Goal: Navigation & Orientation: Find specific page/section

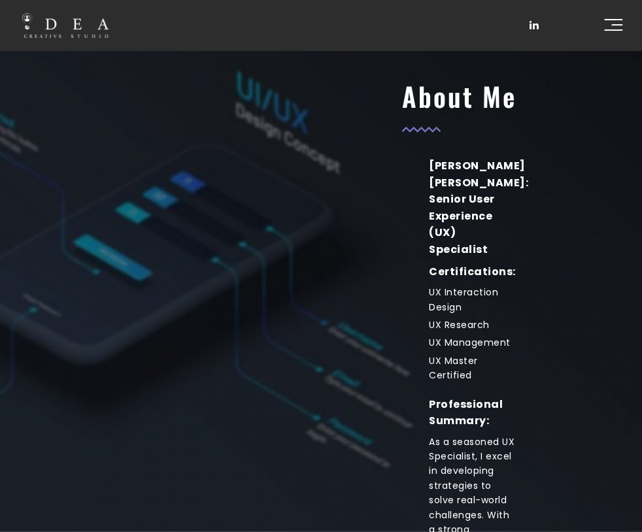
scroll to position [131, 0]
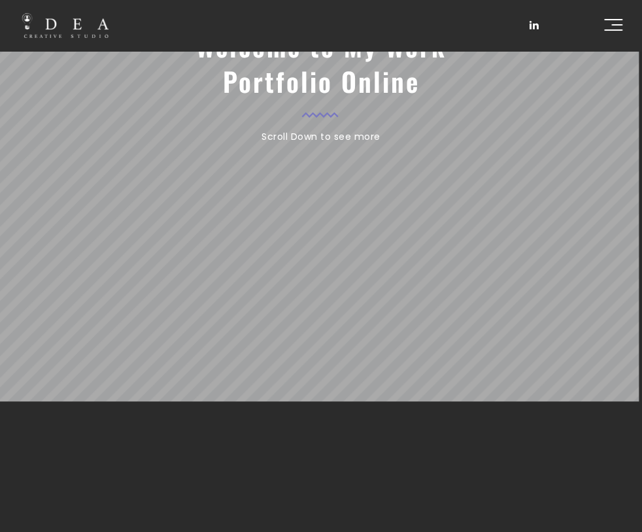
scroll to position [196, 0]
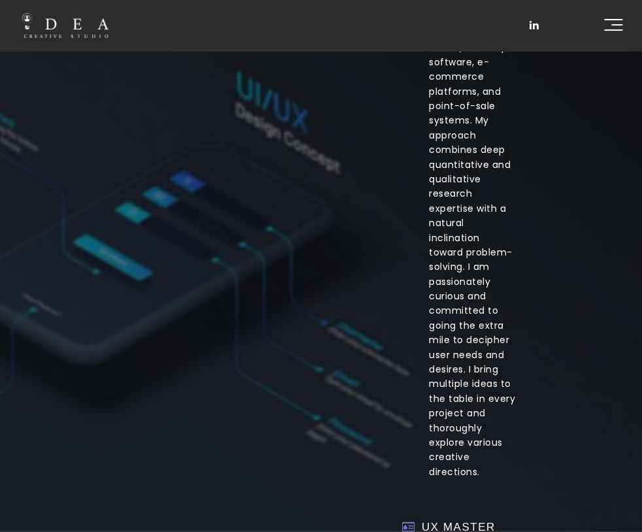
scroll to position [850, 0]
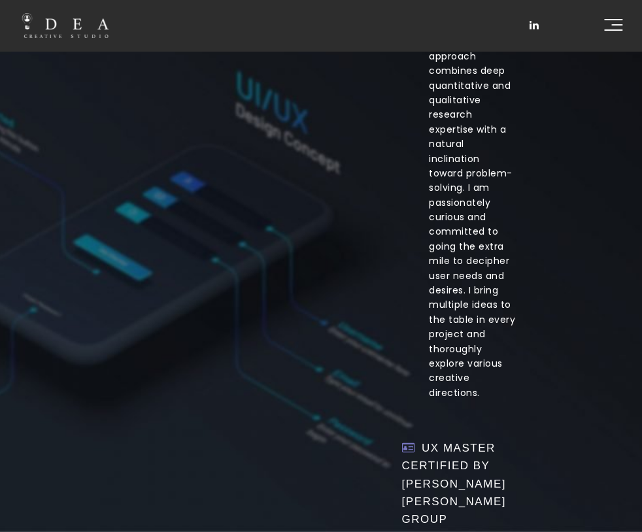
click at [623, 18] on header "HOME ABOUT WHAT I DO UX PROCESS MY SKILLS UX CASES CONTACT" at bounding box center [321, 25] width 642 height 51
click at [621, 24] on link at bounding box center [613, 25] width 18 height 13
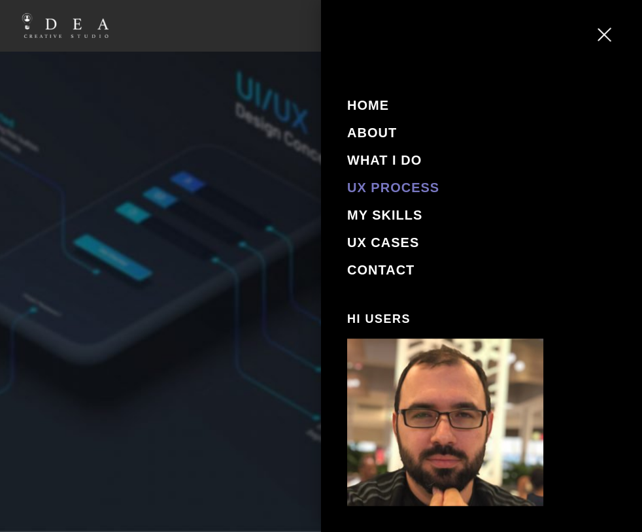
click at [403, 184] on link "UX PROCESS" at bounding box center [393, 187] width 92 height 14
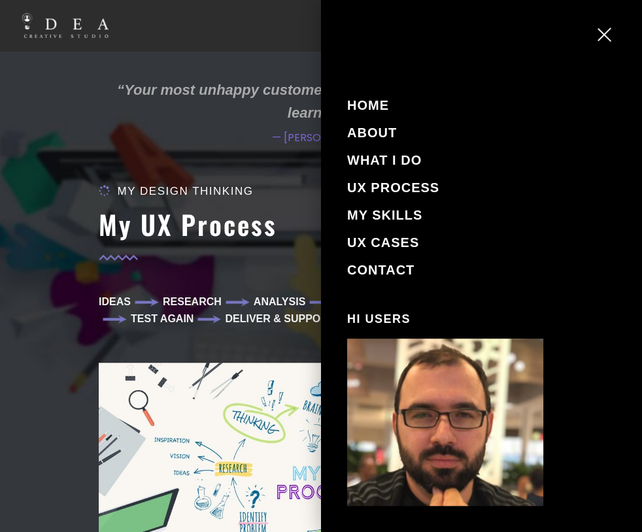
click at [605, 27] on span at bounding box center [607, 26] width 18 height 1
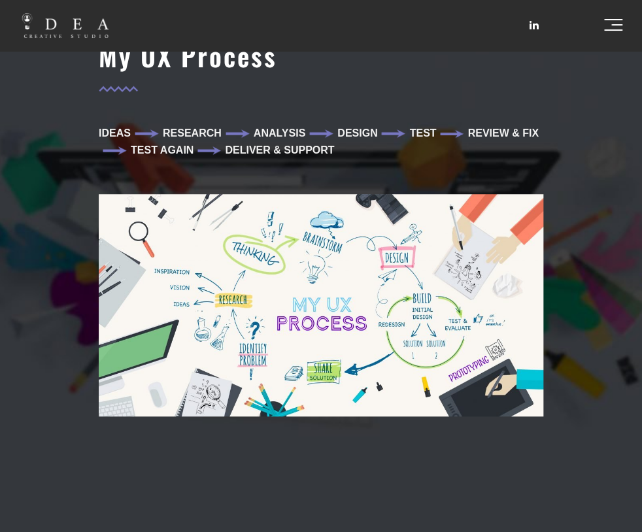
scroll to position [187, 0]
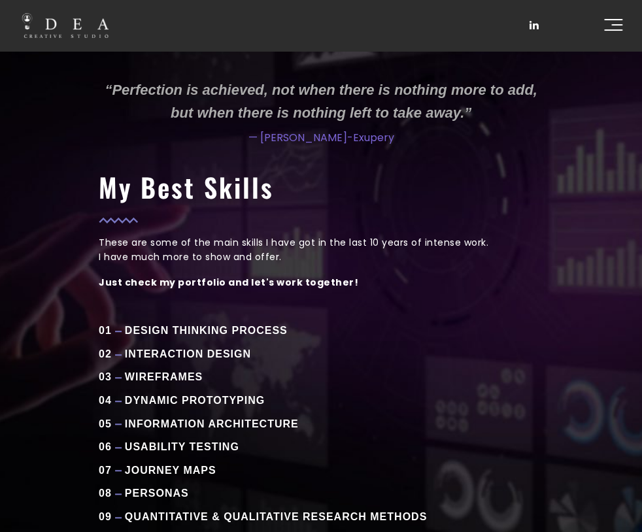
scroll to position [187, 0]
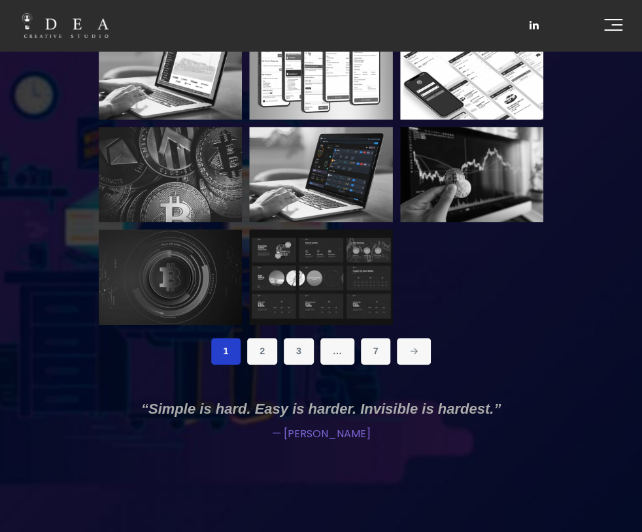
scroll to position [171, 0]
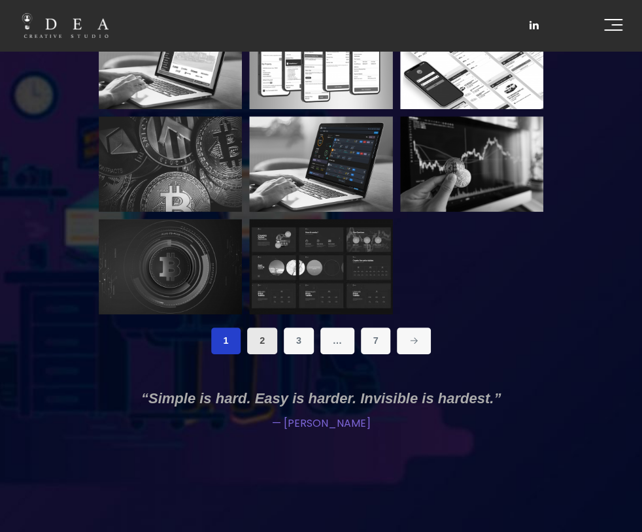
click at [256, 341] on link "2" at bounding box center [262, 341] width 30 height 26
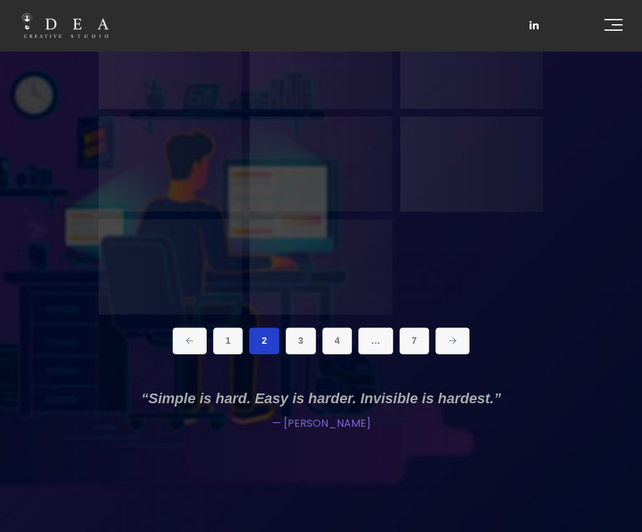
click at [300, 335] on link "3" at bounding box center [301, 341] width 30 height 26
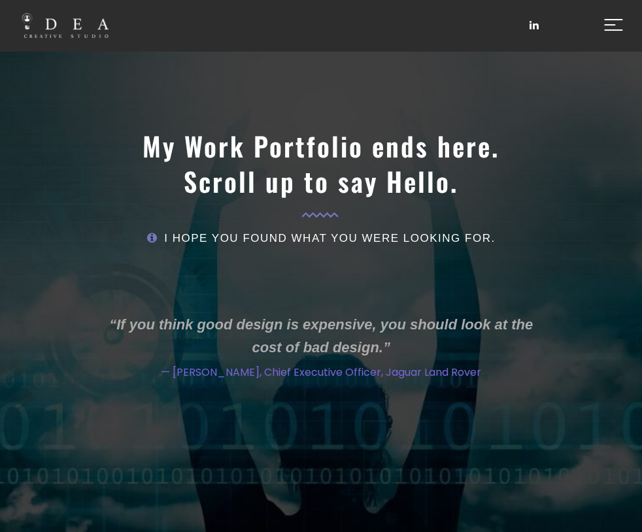
click at [605, 31] on link at bounding box center [613, 25] width 18 height 13
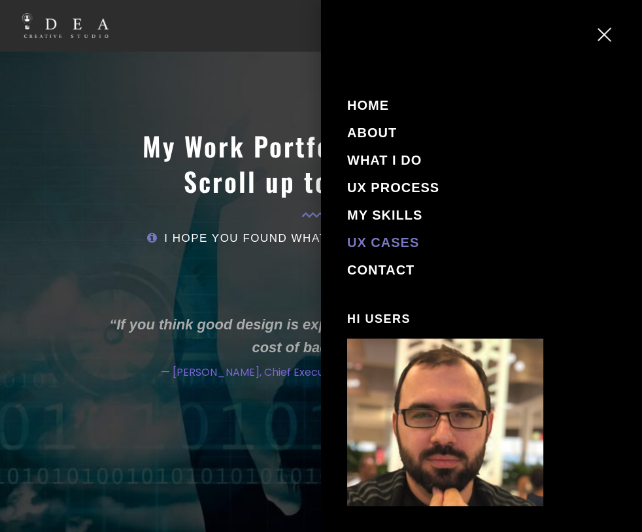
click at [380, 239] on link "UX CASES" at bounding box center [383, 242] width 72 height 14
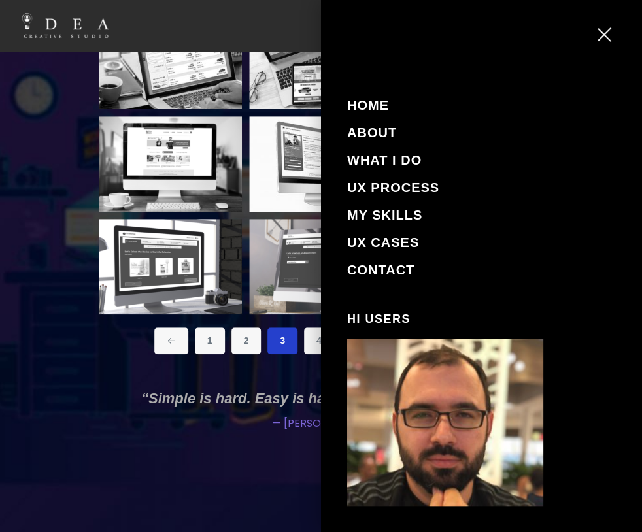
click at [607, 24] on aside "HOME ABOUT WHAT I DO UX PROCESS MY SKILLS UX CASES CONTACT Hi Users Call Me: [P…" at bounding box center [481, 266] width 321 height 532
click at [602, 28] on link at bounding box center [607, 32] width 18 height 13
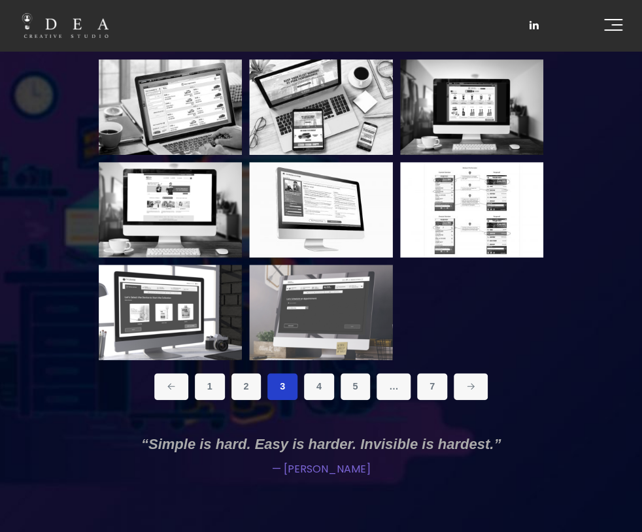
scroll to position [106, 0]
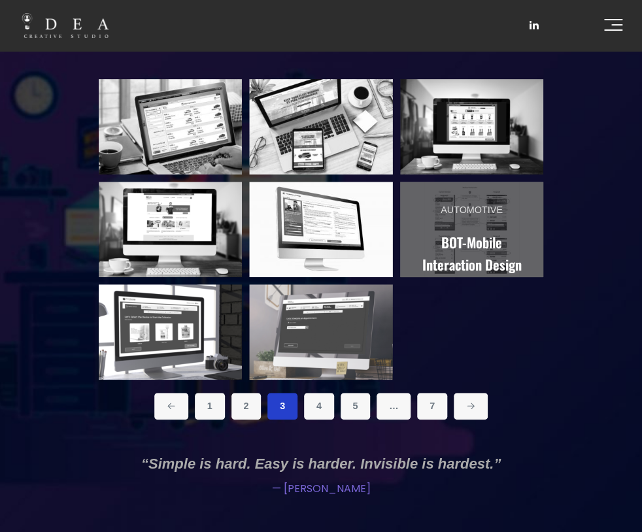
click at [488, 226] on link "Automotive BOT-Mobile Interaction Design" at bounding box center [471, 239] width 143 height 114
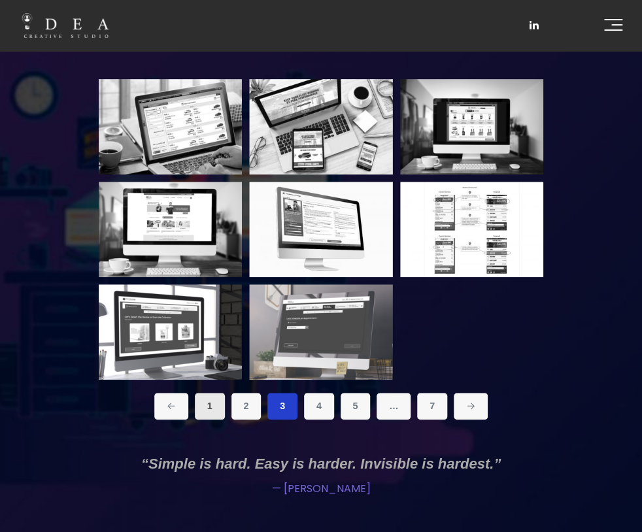
click at [209, 408] on link "1" at bounding box center [210, 406] width 30 height 26
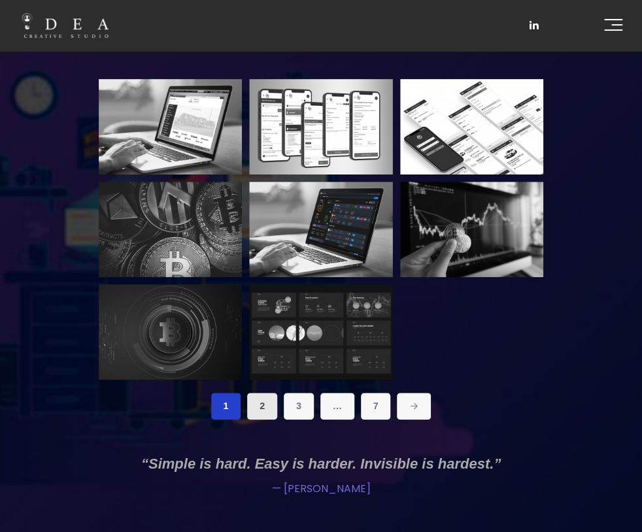
click at [266, 409] on link "2" at bounding box center [262, 406] width 30 height 26
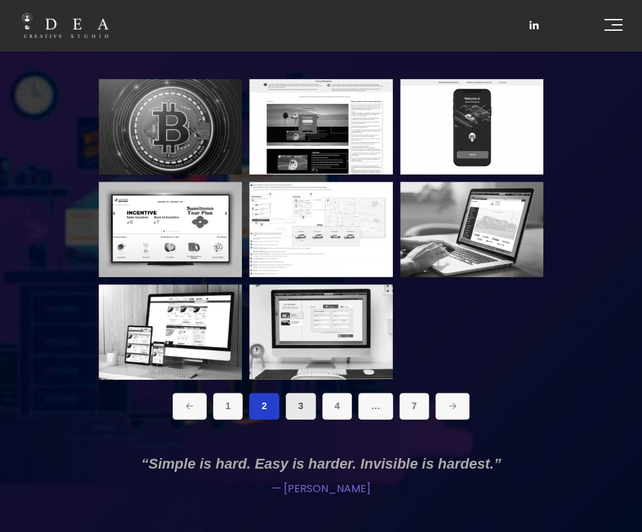
click at [296, 403] on link "3" at bounding box center [301, 406] width 30 height 26
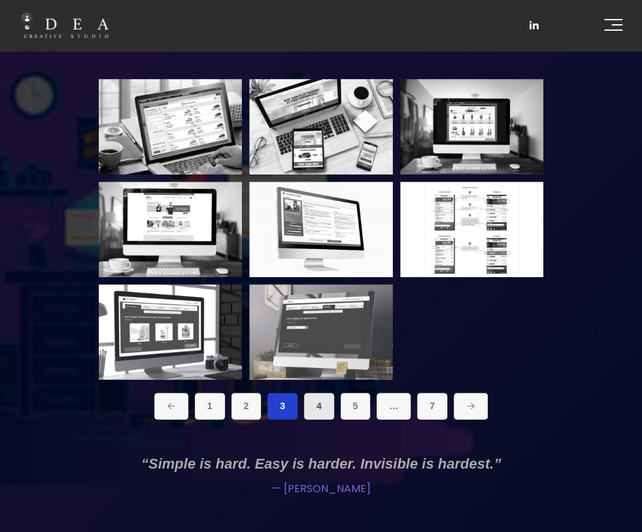
click at [312, 411] on link "4" at bounding box center [319, 406] width 30 height 26
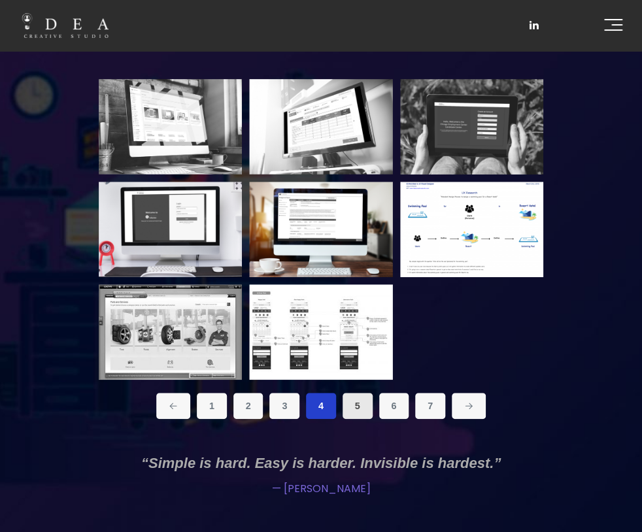
click at [352, 411] on link "5" at bounding box center [358, 406] width 30 height 26
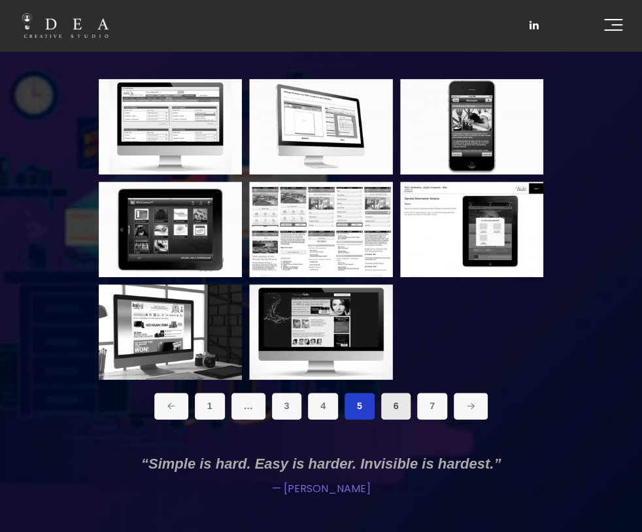
click at [395, 403] on link "6" at bounding box center [396, 406] width 30 height 26
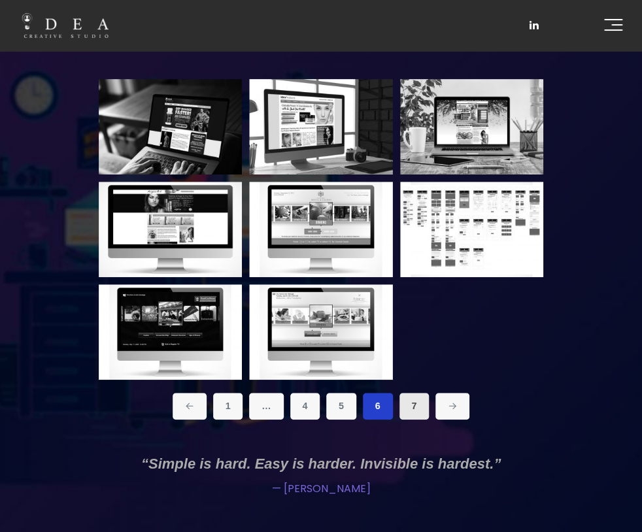
click at [405, 401] on link "7" at bounding box center [415, 406] width 30 height 26
